Goal: Find specific page/section: Find specific page/section

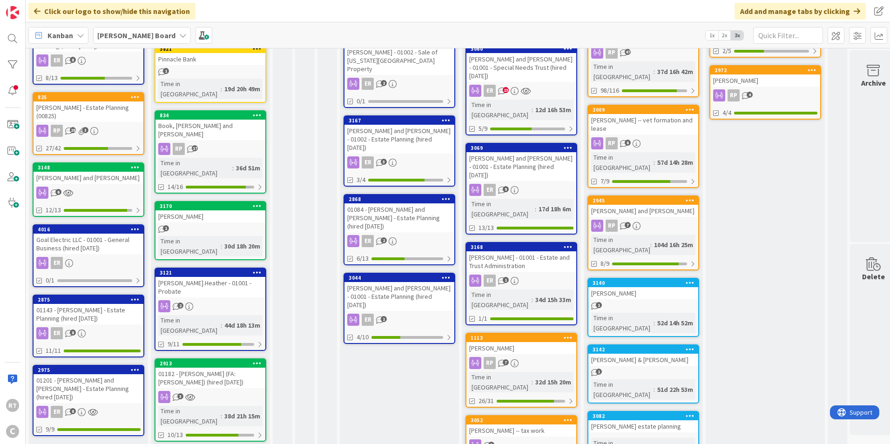
scroll to position [326, 0]
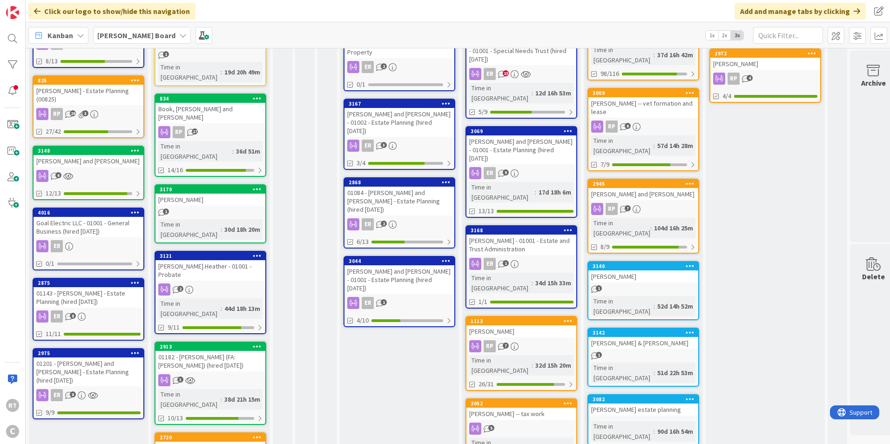
click at [86, 217] on div "Goal Electric LLC - 01001 - General Business (hired [DATE])" at bounding box center [89, 227] width 110 height 20
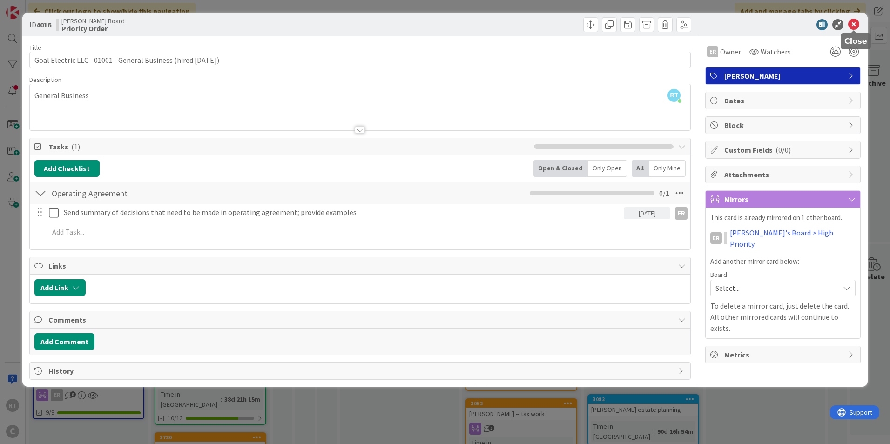
click at [855, 23] on icon at bounding box center [853, 24] width 11 height 11
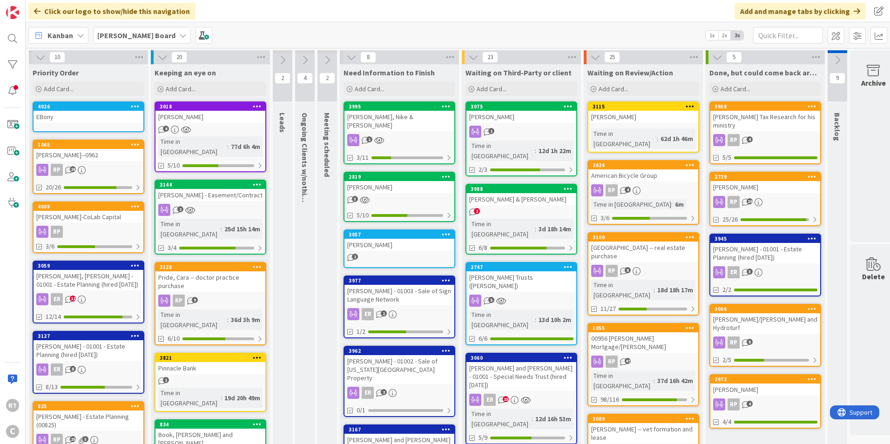
click at [99, 213] on div "[PERSON_NAME]-CoLab Capital" at bounding box center [89, 217] width 110 height 12
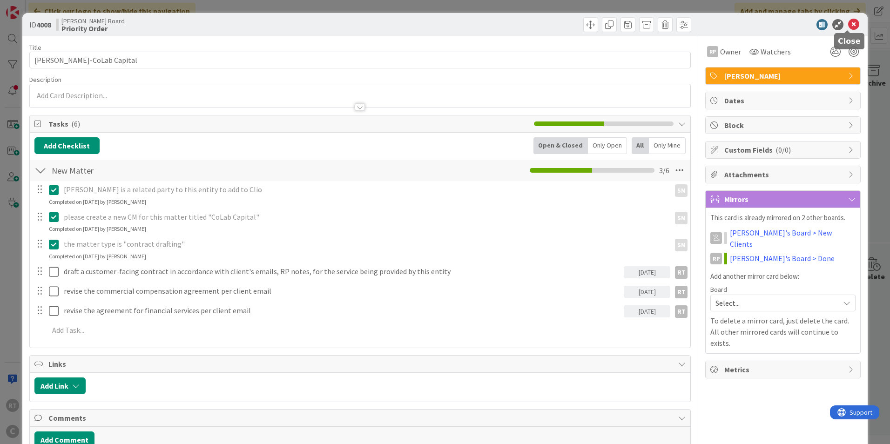
click at [848, 24] on icon at bounding box center [853, 24] width 11 height 11
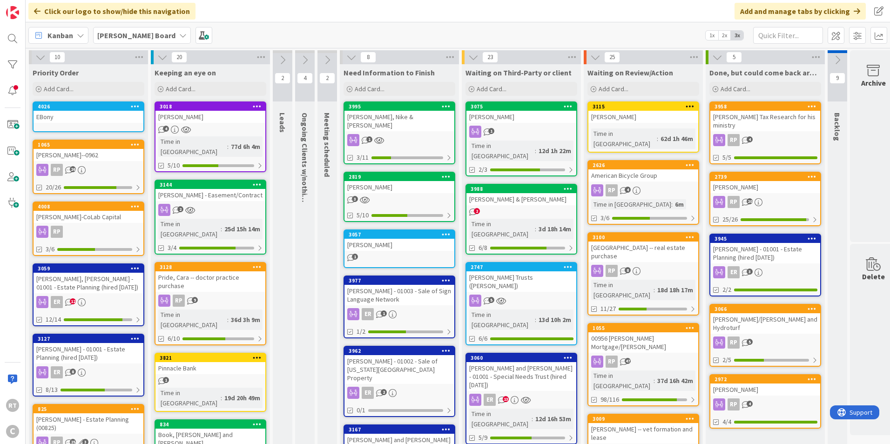
click at [329, 65] on icon at bounding box center [327, 60] width 10 height 10
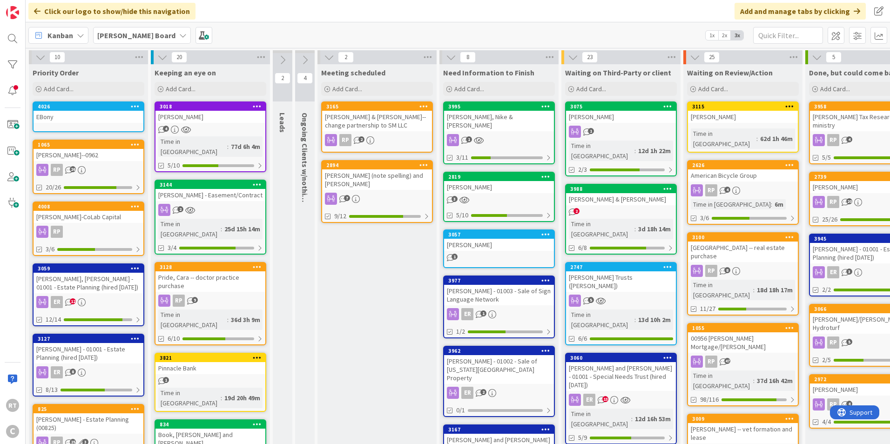
click at [326, 57] on icon at bounding box center [329, 57] width 10 height 10
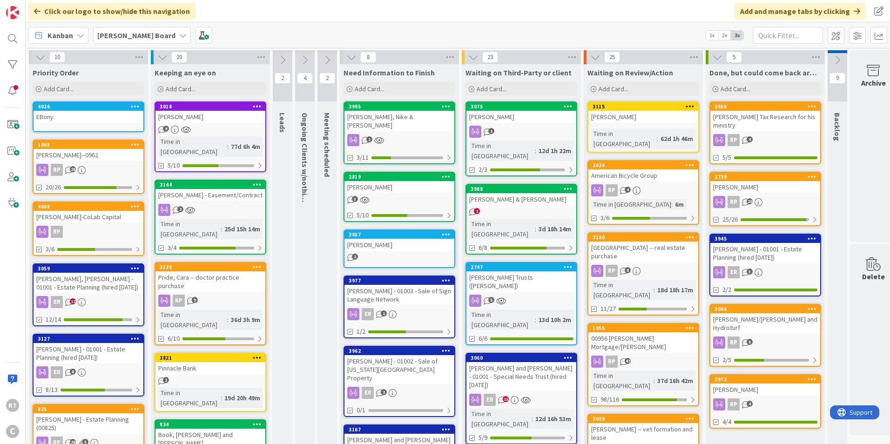
click at [313, 57] on button at bounding box center [305, 60] width 20 height 14
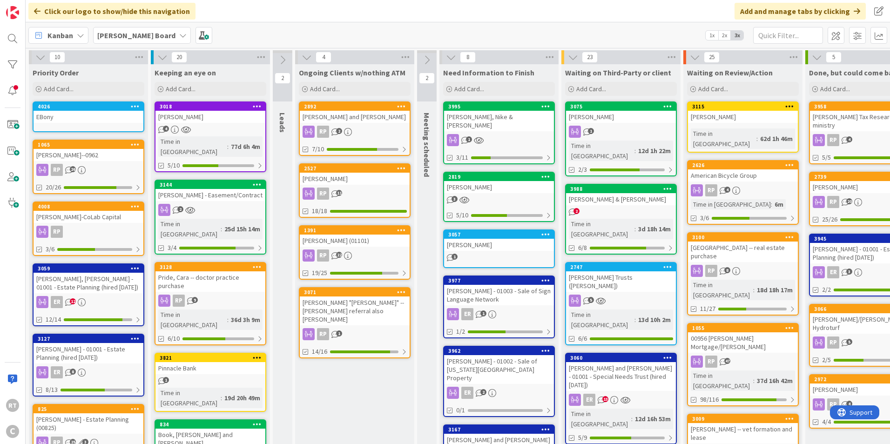
click at [309, 57] on icon at bounding box center [307, 57] width 10 height 10
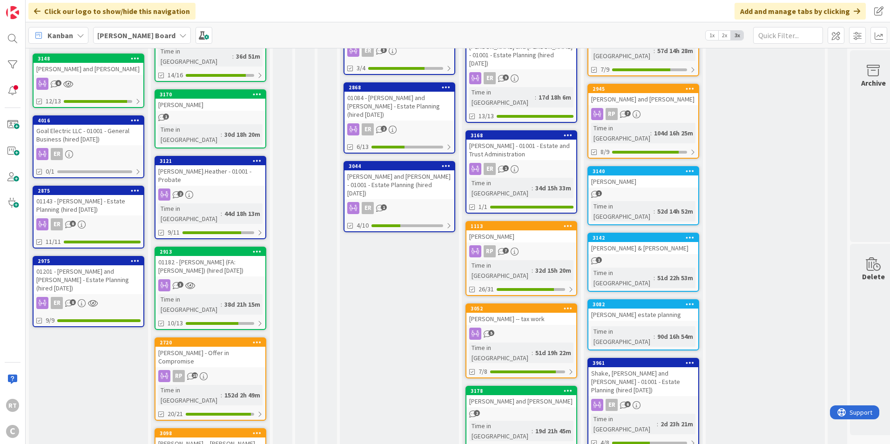
scroll to position [425, 0]
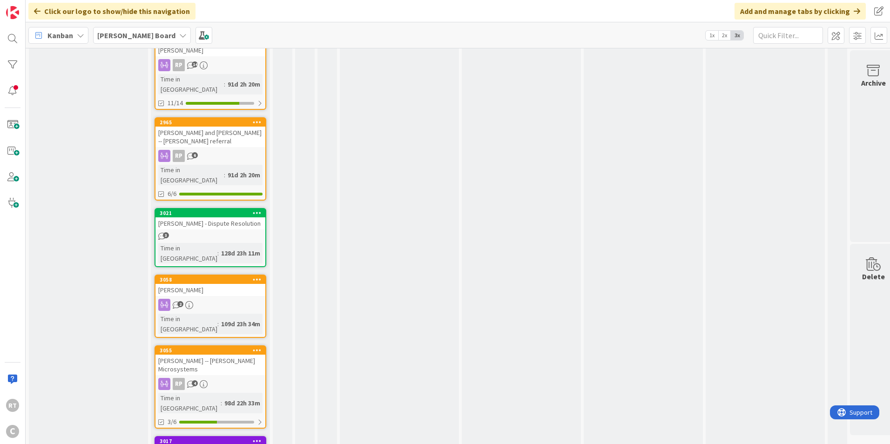
scroll to position [1013, 0]
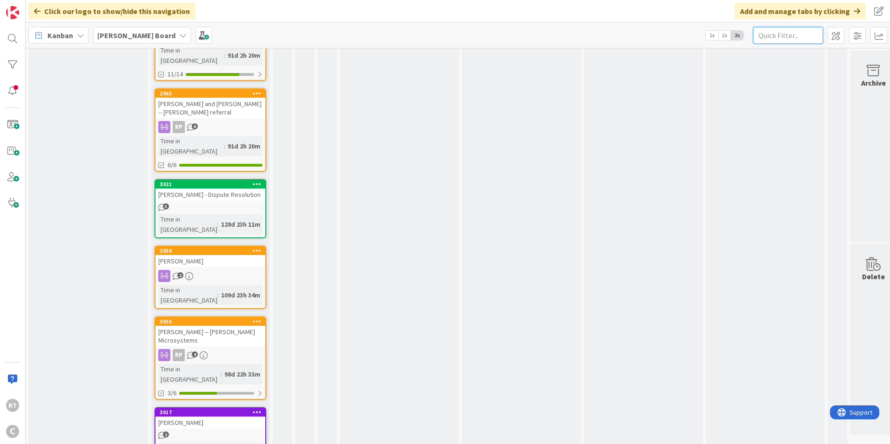
click at [796, 36] on input "text" at bounding box center [788, 35] width 70 height 17
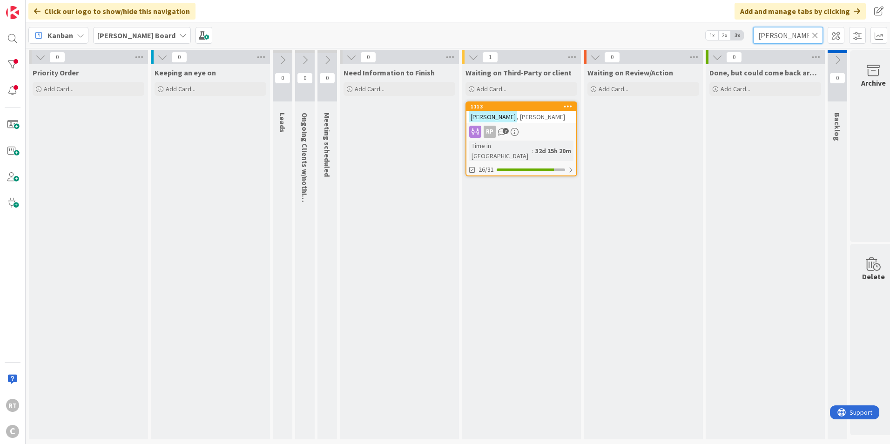
type input "[PERSON_NAME]"
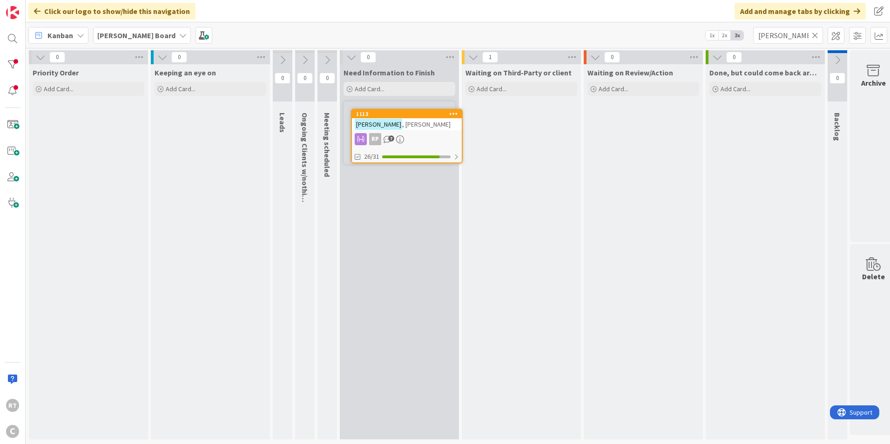
scroll to position [0, 0]
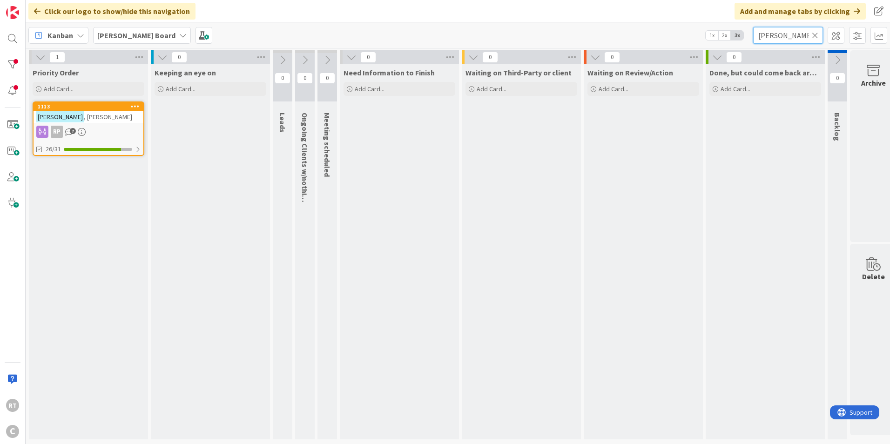
click at [819, 34] on input "[PERSON_NAME]" at bounding box center [788, 35] width 70 height 17
click at [816, 34] on icon at bounding box center [815, 35] width 7 height 8
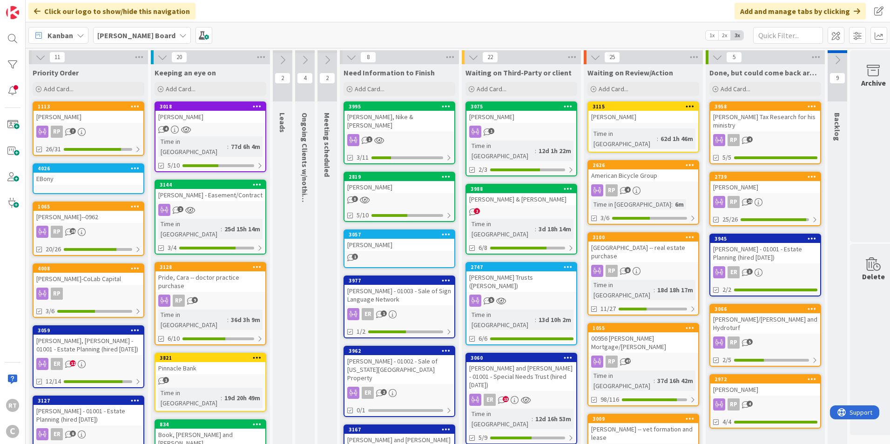
click at [85, 278] on div "[PERSON_NAME]-CoLab Capital" at bounding box center [89, 279] width 110 height 12
